Goal: Task Accomplishment & Management: Complete application form

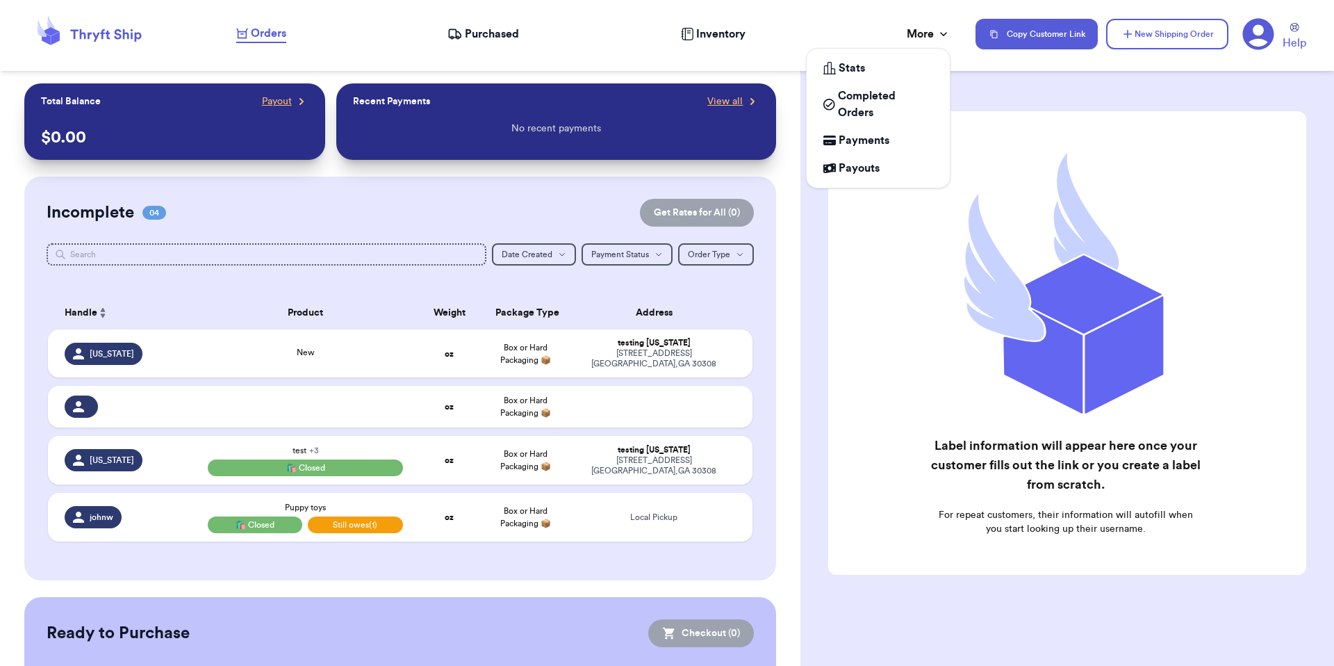
click at [918, 33] on div "More" at bounding box center [929, 34] width 44 height 17
click at [918, 32] on div "More" at bounding box center [929, 34] width 44 height 17
click at [946, 31] on icon at bounding box center [944, 34] width 14 height 14
click at [1023, 107] on div "Label information will appear here once your customer fills out the link or you…" at bounding box center [1068, 377] width 534 height 589
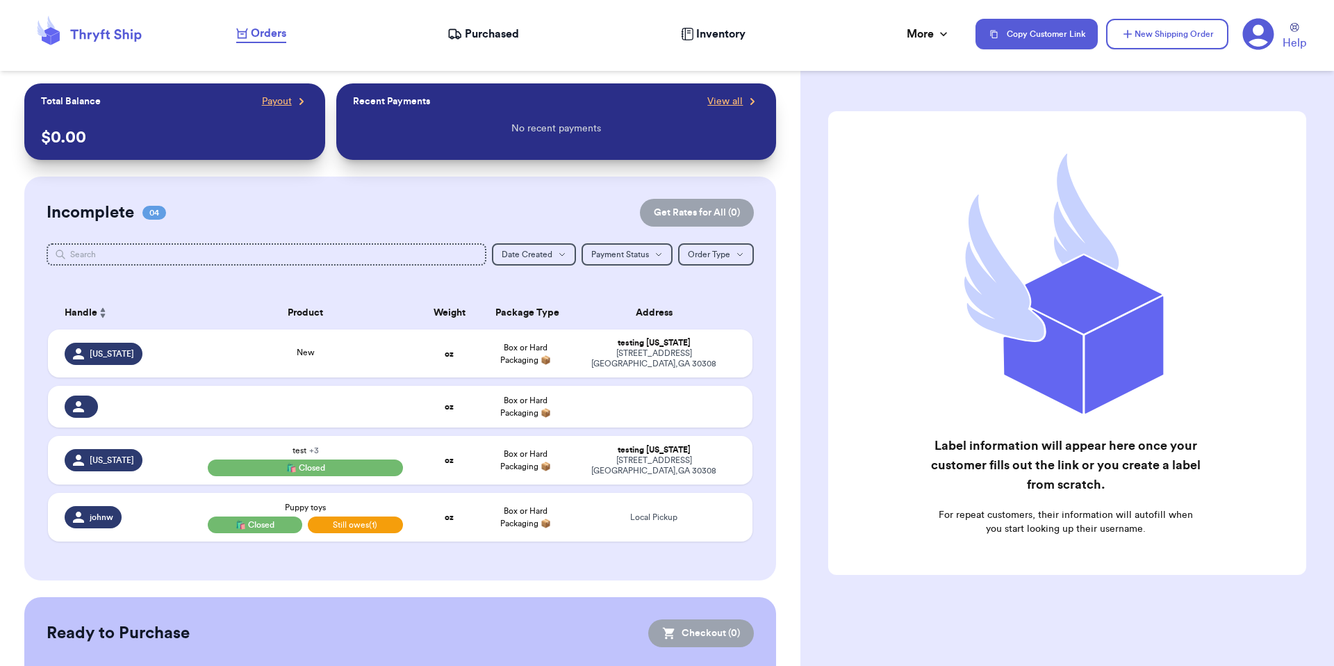
click at [1260, 45] on icon at bounding box center [1259, 34] width 32 height 32
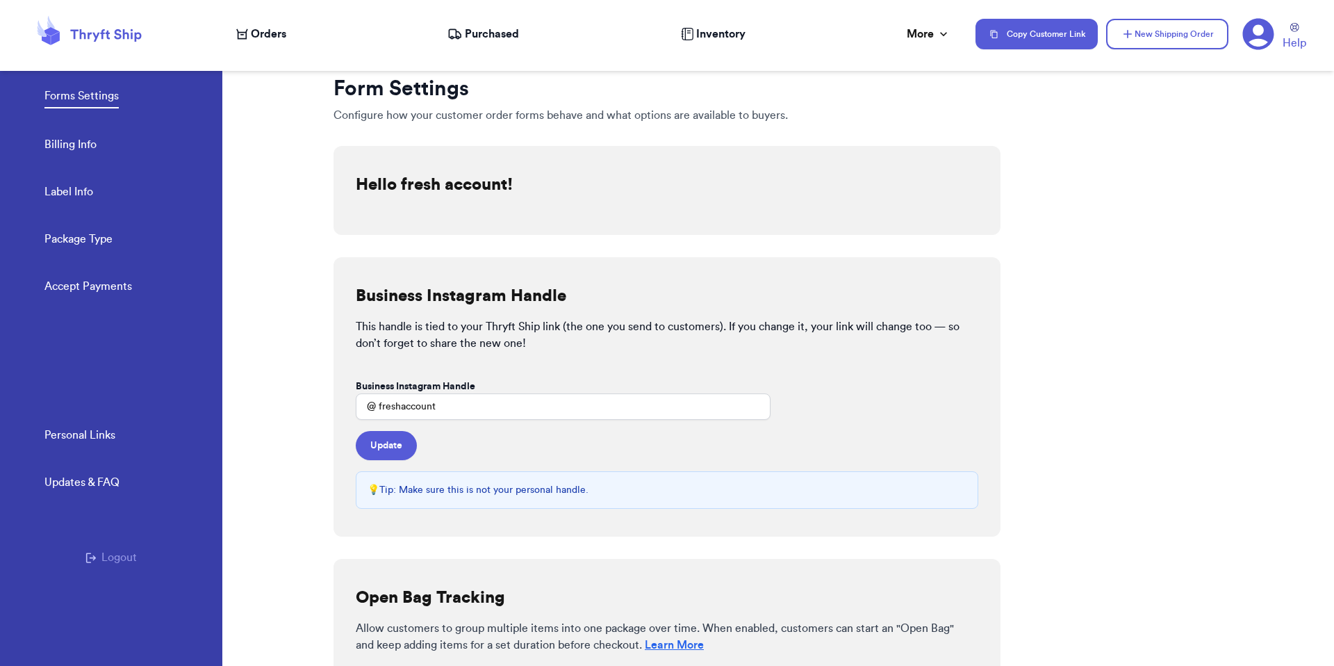
click at [103, 555] on button "Logout" at bounding box center [110, 557] width 51 height 17
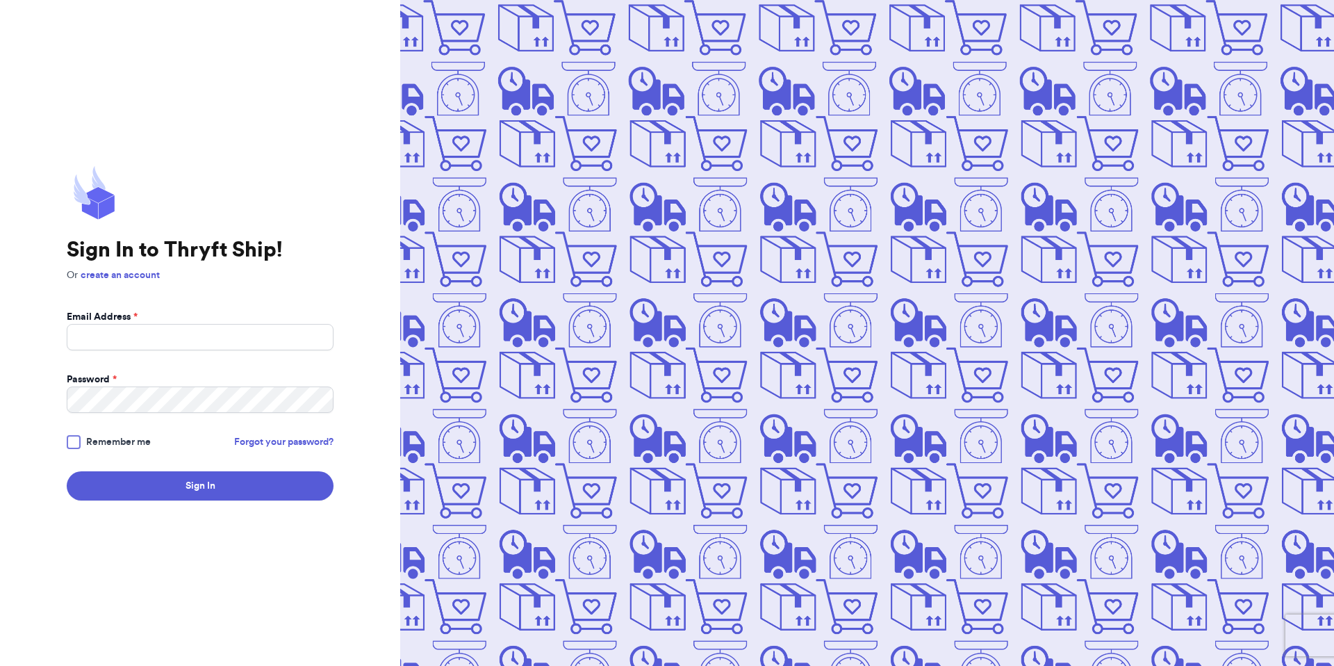
click at [0, 665] on com-1password-button at bounding box center [0, 666] width 0 height 0
click at [126, 277] on link "create an account" at bounding box center [120, 275] width 79 height 10
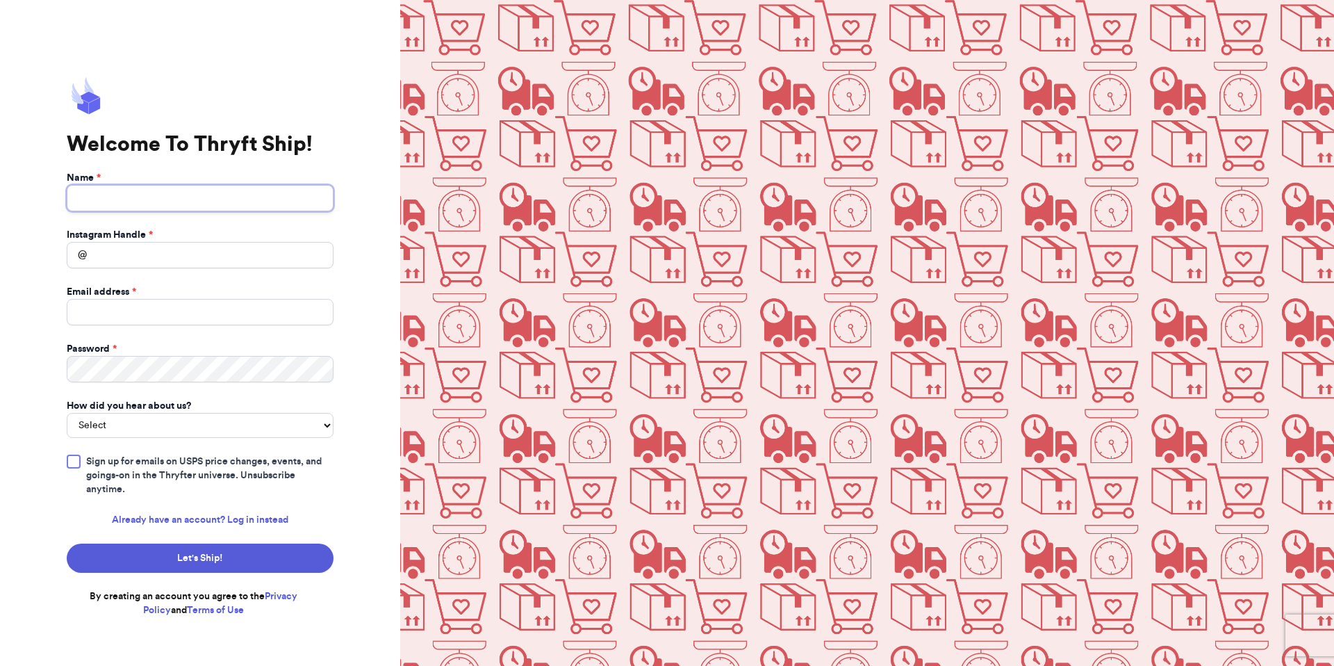
click at [275, 196] on input "Name *" at bounding box center [200, 198] width 267 height 26
type input "test"
click at [240, 267] on form "Name * test Instagram Handle * @ Email address * Password * How did you hear ab…" at bounding box center [200, 394] width 267 height 446
click at [240, 256] on input "Instagram Handle *" at bounding box center [200, 255] width 267 height 26
type input "test"
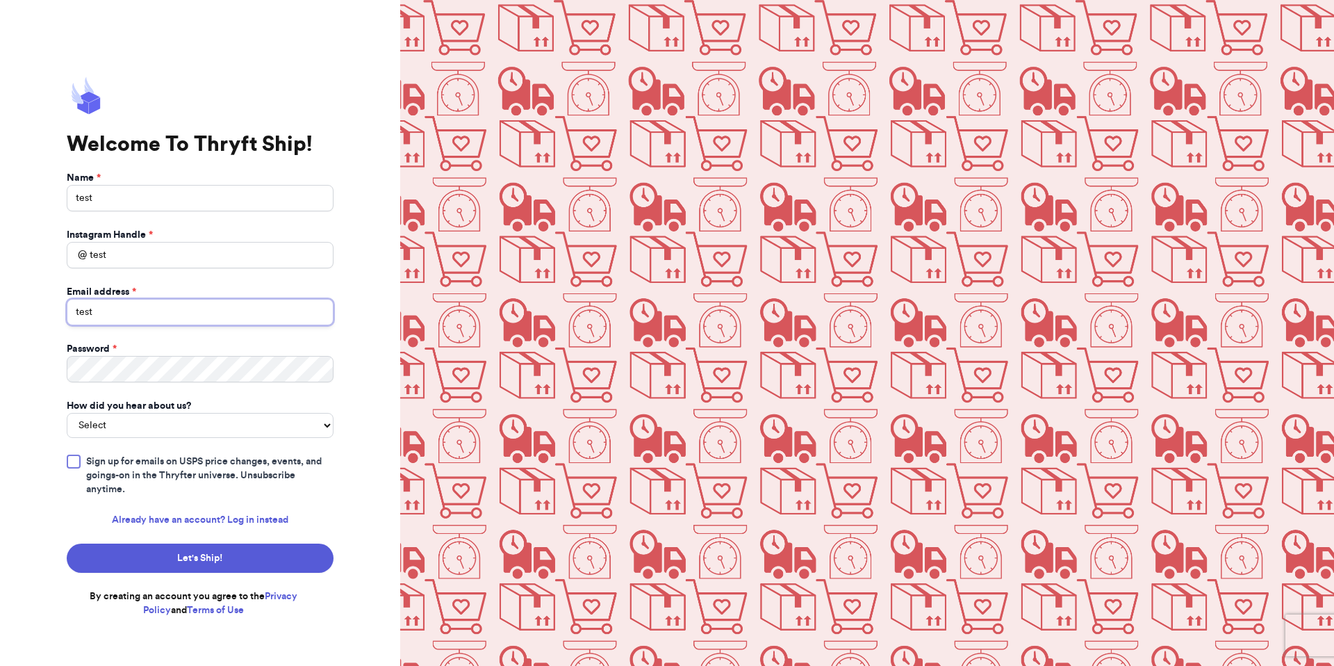
type input "test"
click at [149, 424] on select "Select You reached out to me directly I saw another business post about Thryft …" at bounding box center [200, 425] width 267 height 25
select select "you_reached_out_to_me"
click at [67, 413] on select "Select You reached out to me directly I saw another business post about Thryft …" at bounding box center [200, 425] width 267 height 25
click at [120, 318] on input "test" at bounding box center [200, 312] width 267 height 26
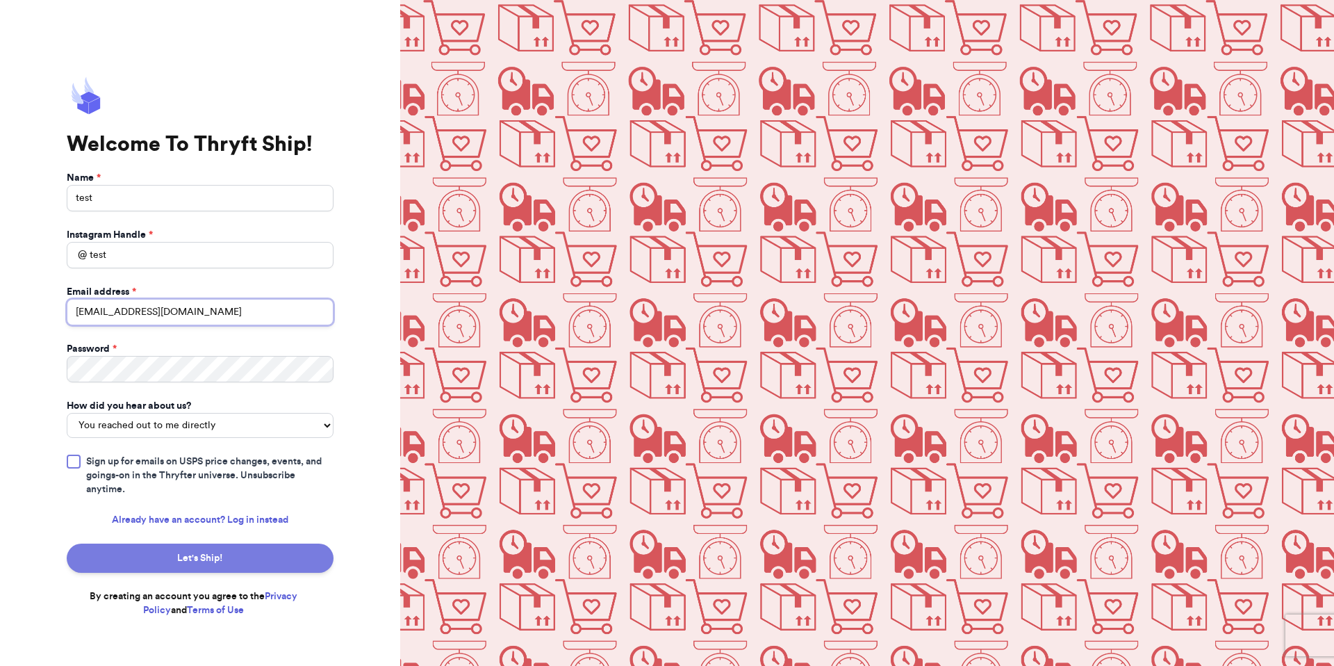
type input "test@thryftshpi.com"
click at [133, 553] on button "Let's Ship!" at bounding box center [200, 557] width 267 height 29
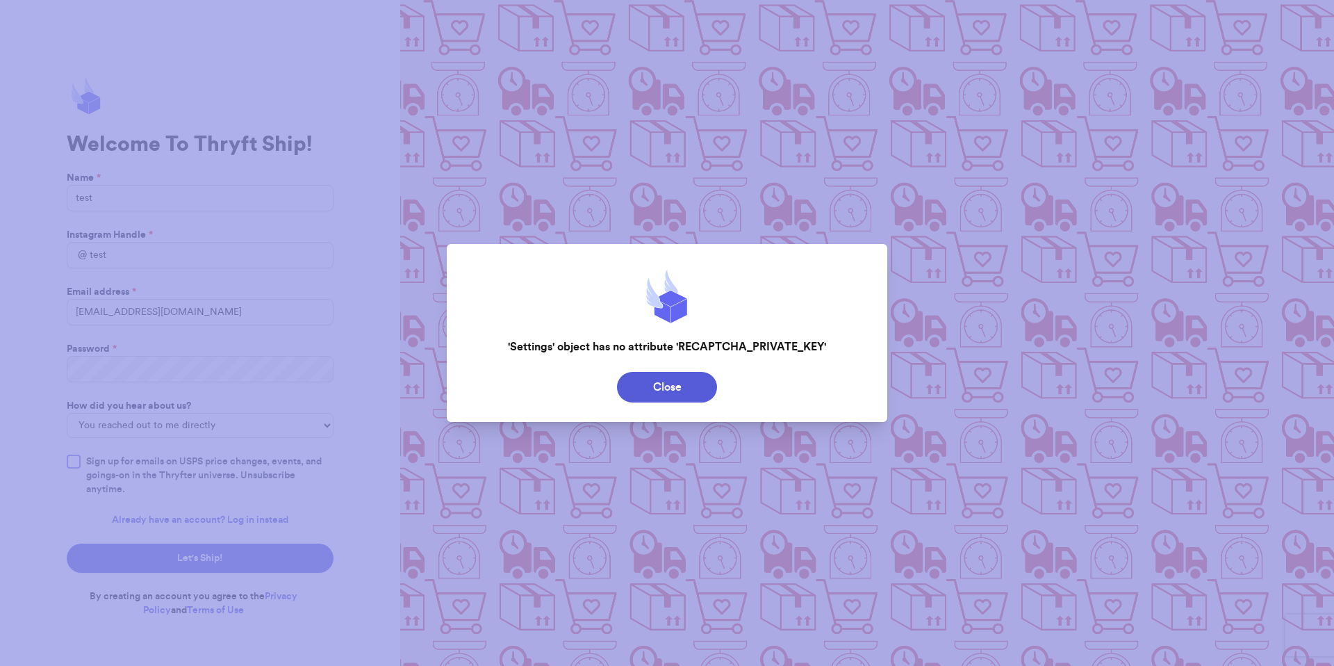
click at [645, 388] on button "Close" at bounding box center [667, 387] width 100 height 31
